Goal: Navigation & Orientation: Find specific page/section

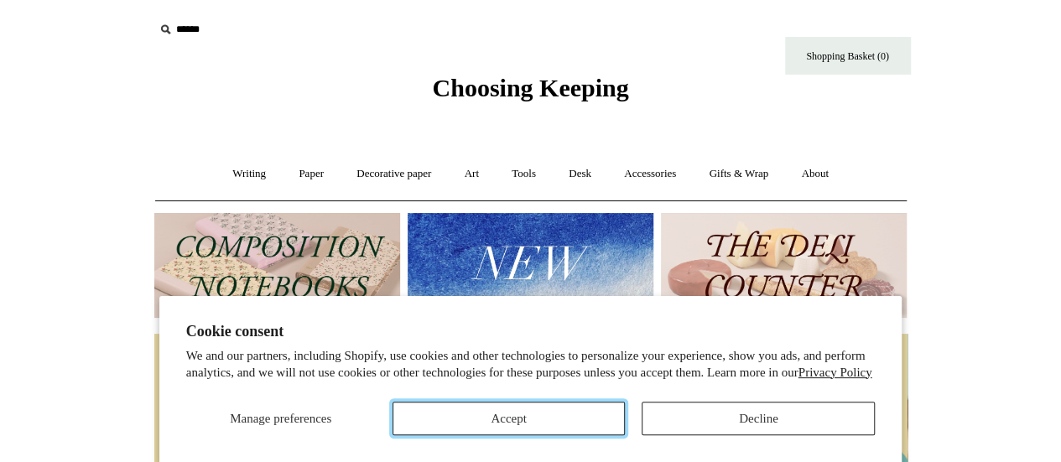
click at [563, 409] on button "Accept" at bounding box center [508, 419] width 233 height 34
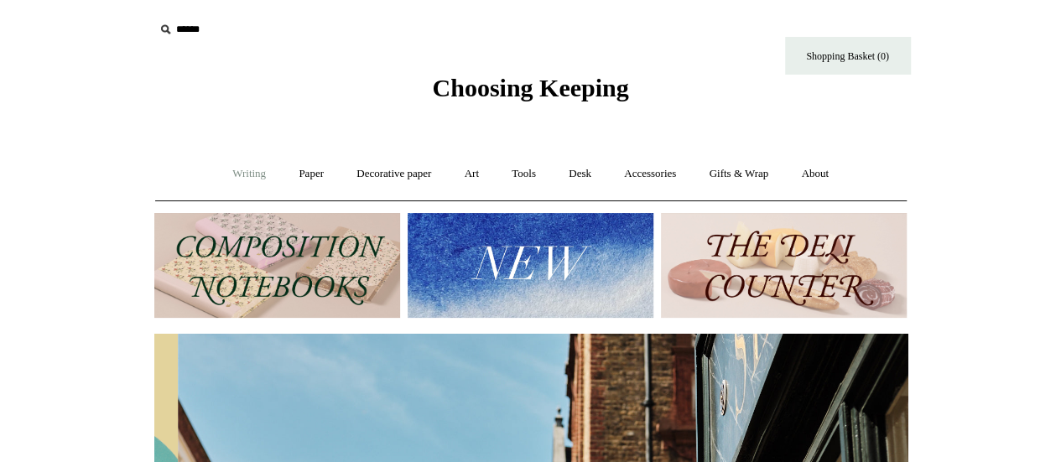
scroll to position [0, 753]
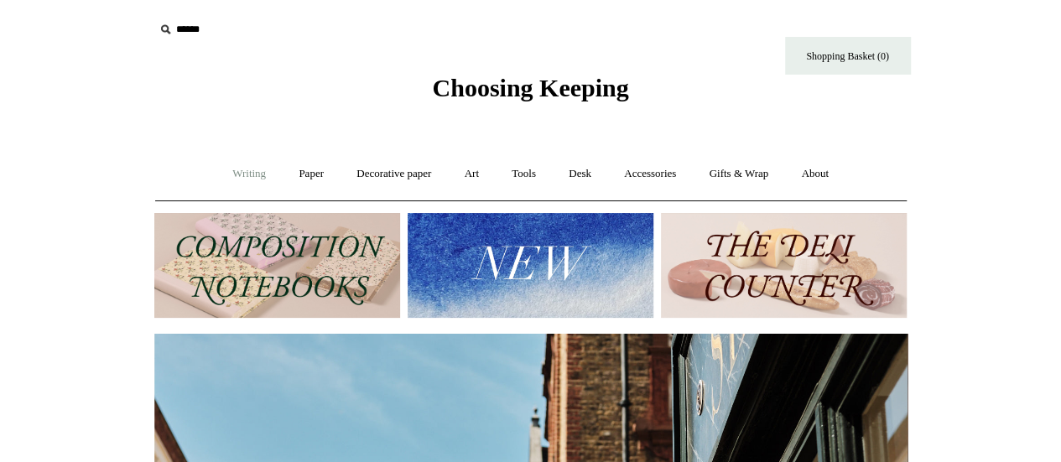
click at [252, 171] on link "Writing +" at bounding box center [249, 174] width 64 height 44
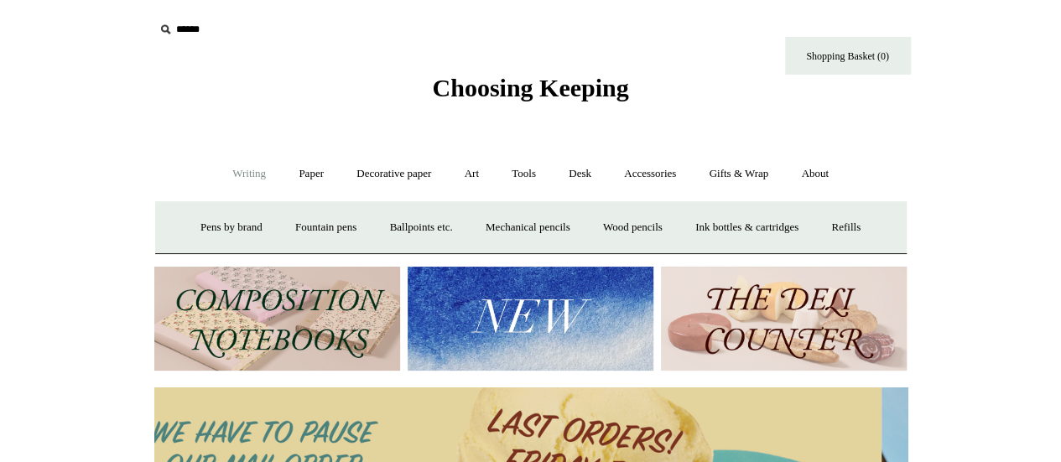
scroll to position [0, 0]
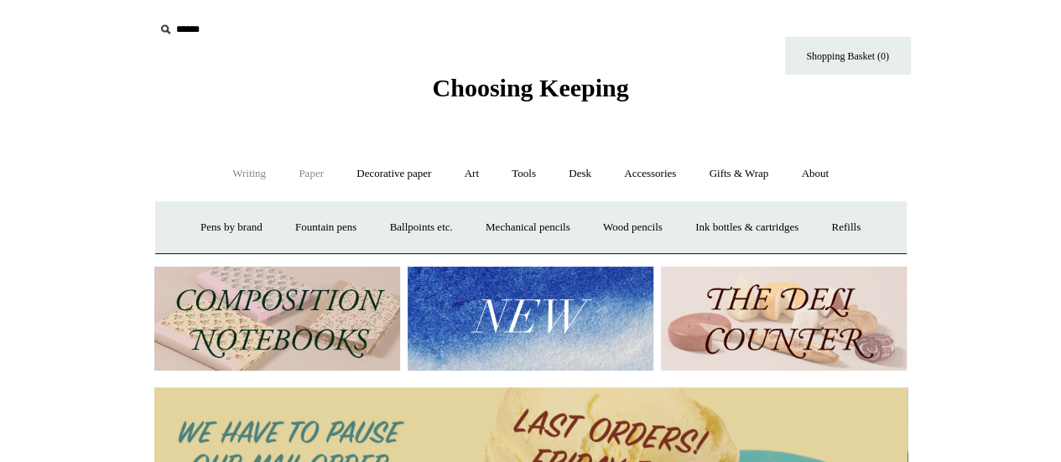
click at [310, 179] on link "Paper +" at bounding box center [310, 174] width 55 height 44
click at [367, 232] on link "📆 Dated Diaries 📆" at bounding box center [398, 227] width 122 height 44
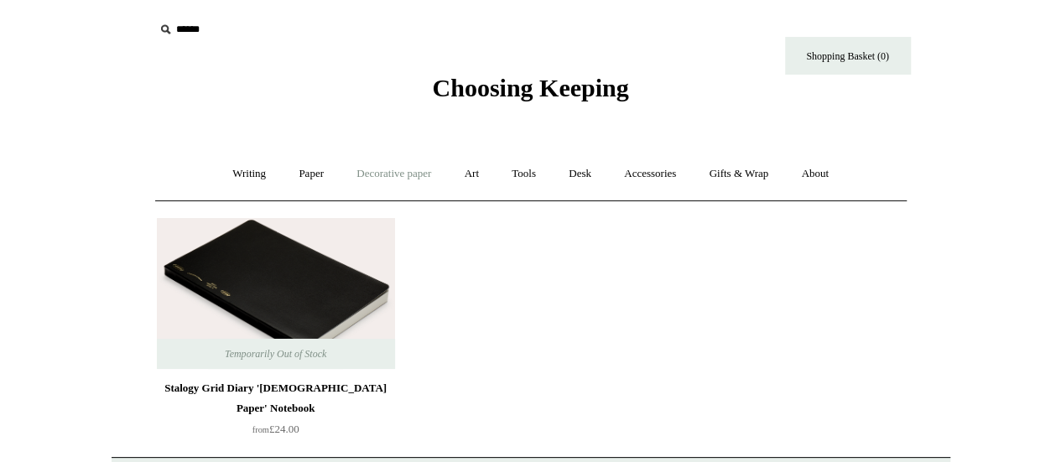
click at [376, 168] on link "Decorative paper +" at bounding box center [393, 174] width 105 height 44
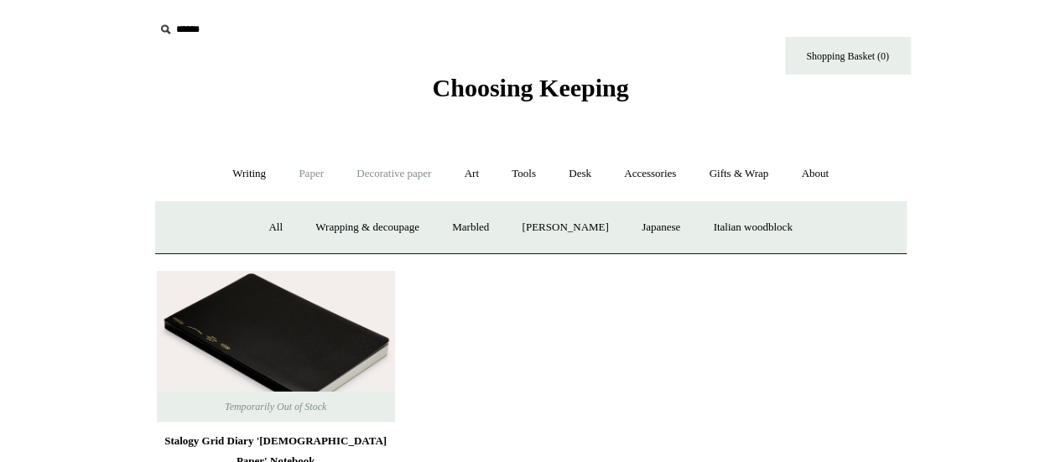
click at [307, 172] on link "Paper +" at bounding box center [310, 174] width 55 height 44
click at [282, 224] on link "Notebooks +" at bounding box center [295, 227] width 77 height 44
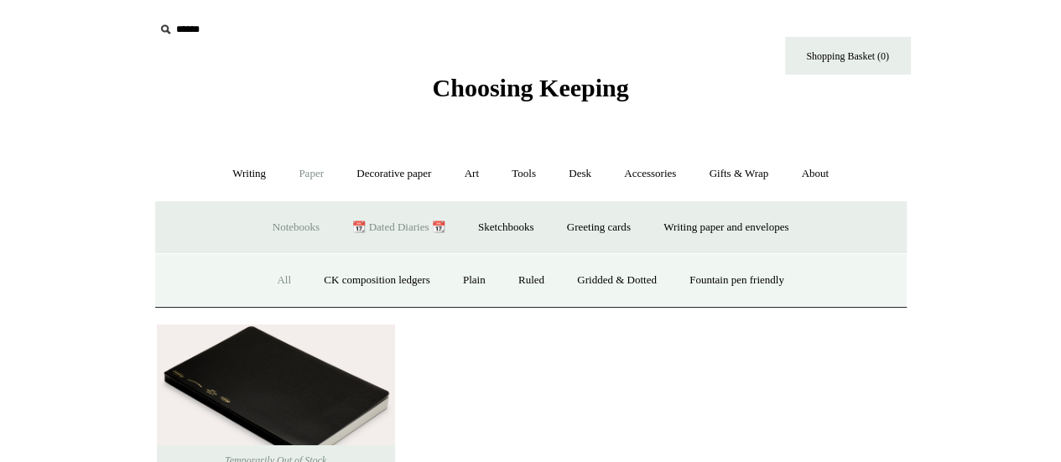
click at [274, 261] on link "All" at bounding box center [284, 280] width 44 height 44
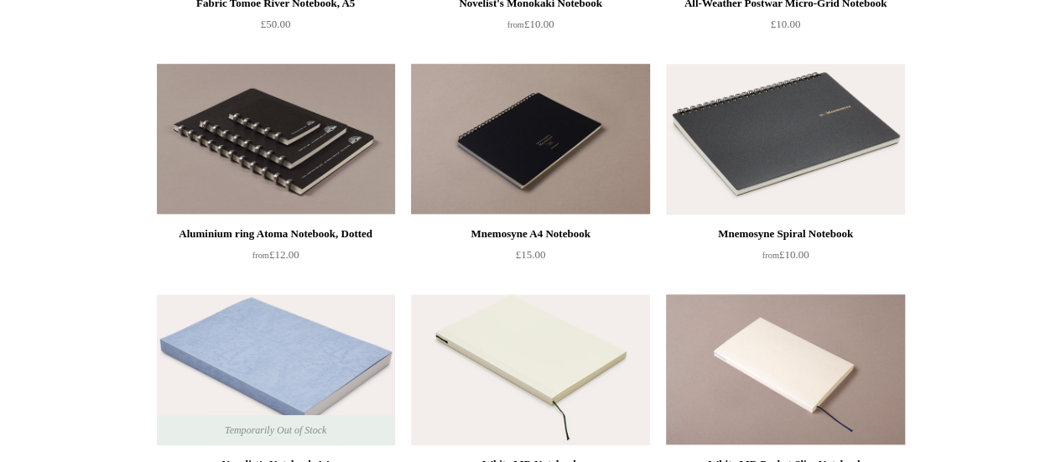
scroll to position [3849, 0]
